Goal: Information Seeking & Learning: Find specific fact

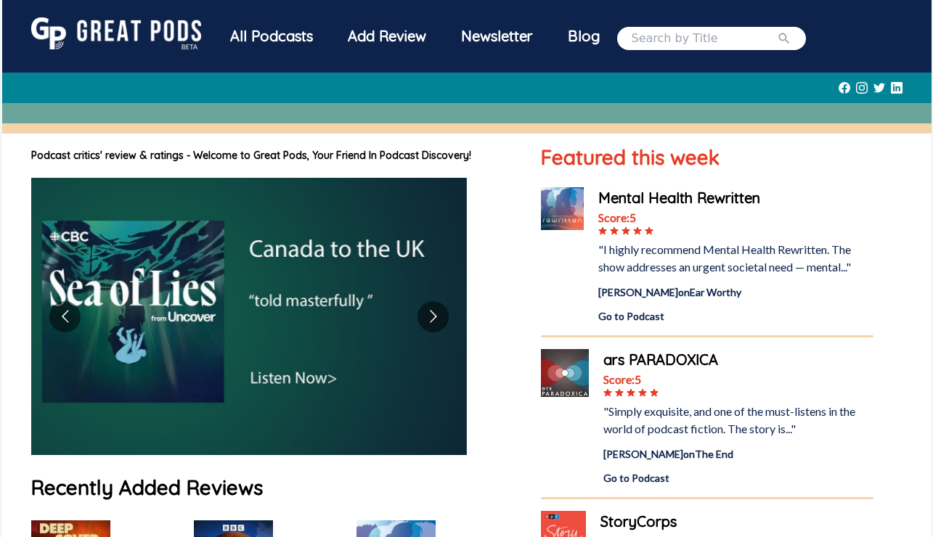
click at [711, 33] on input "search" at bounding box center [703, 38] width 145 height 17
type input "echoes of coventry"
click at [777, 30] on button "submit" at bounding box center [784, 38] width 15 height 17
